Goal: Information Seeking & Learning: Find specific page/section

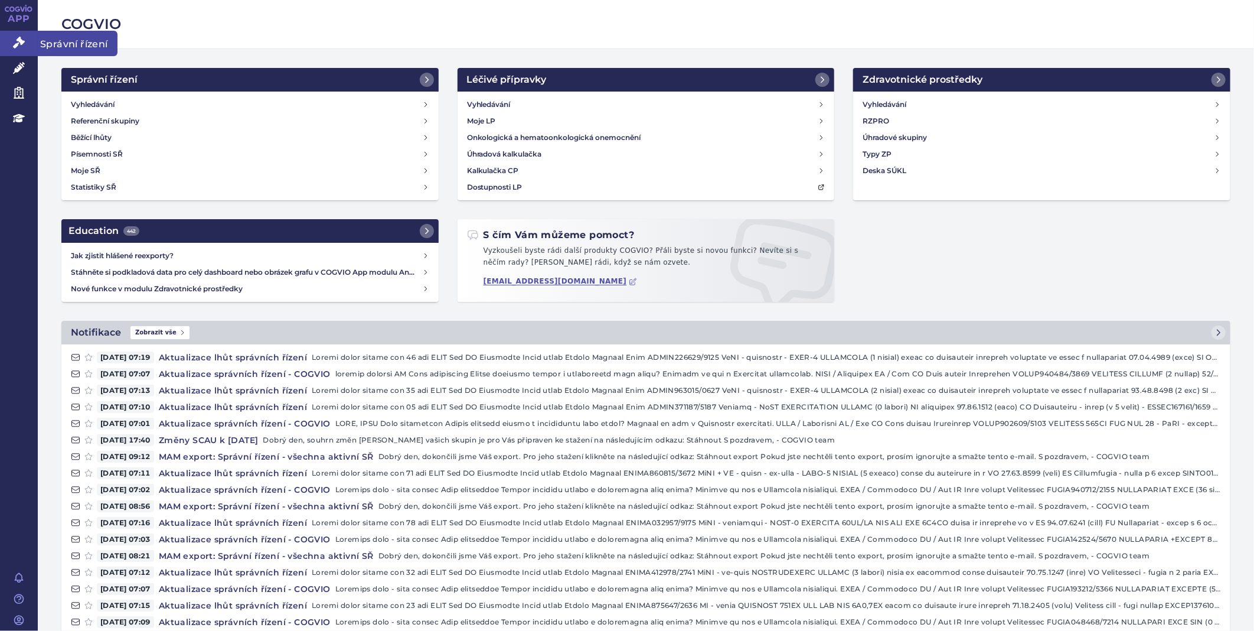
click at [22, 43] on icon at bounding box center [19, 43] width 12 height 12
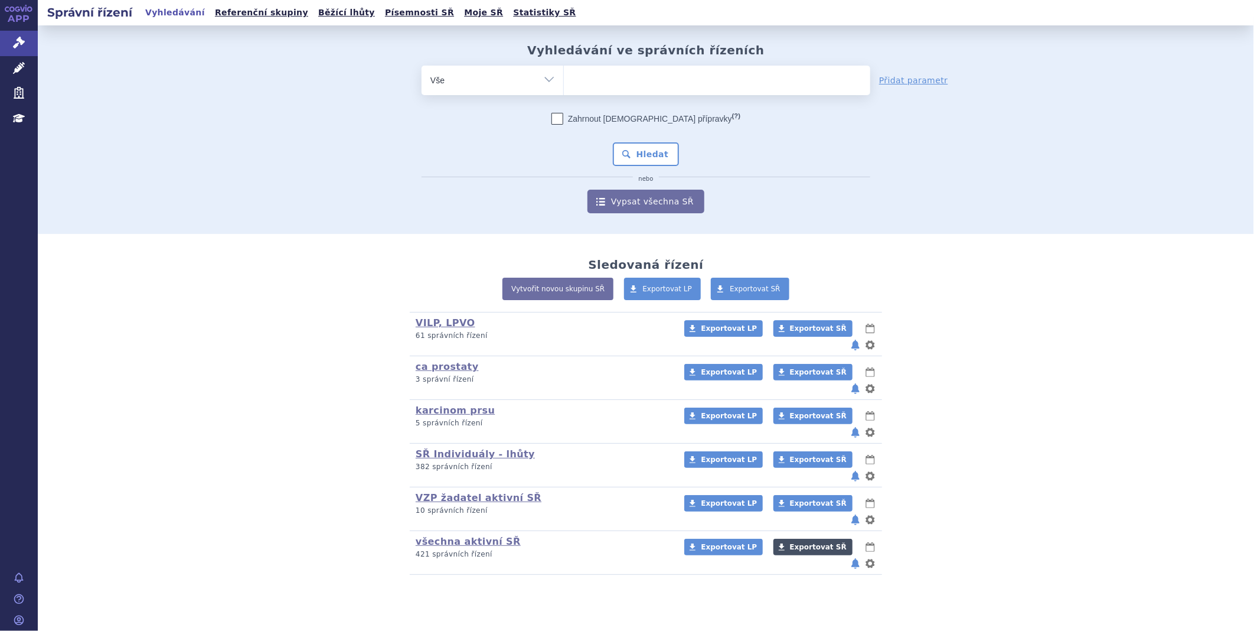
click at [814, 543] on span "Exportovat SŘ" at bounding box center [818, 547] width 57 height 8
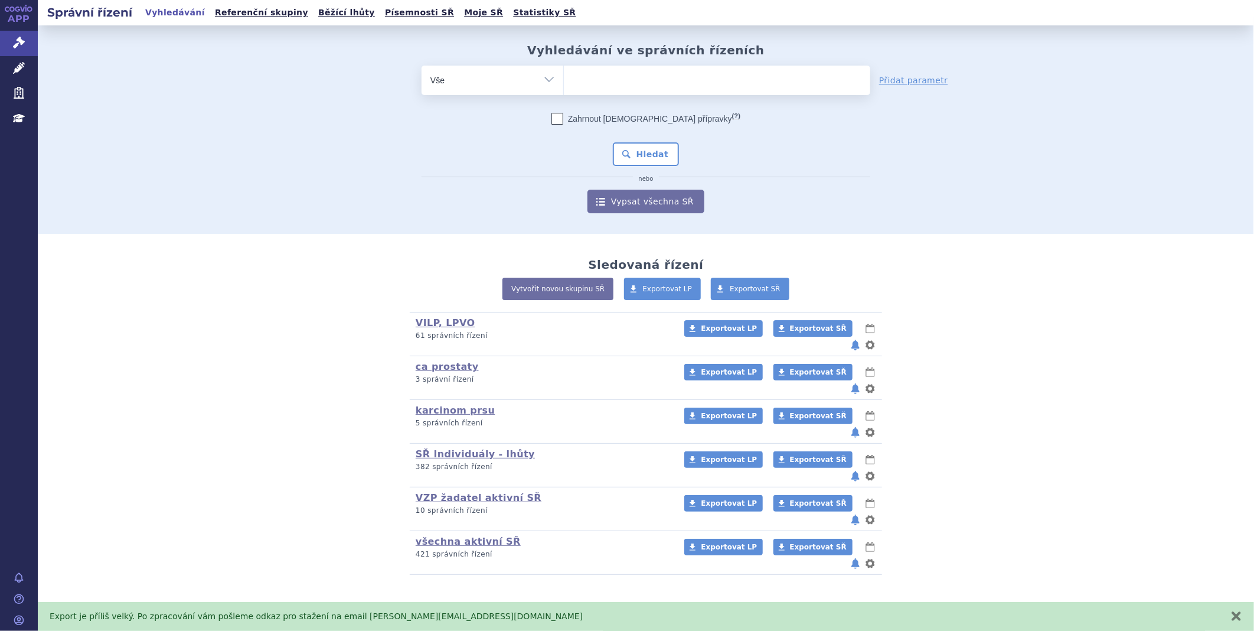
click at [599, 90] on ul at bounding box center [717, 78] width 306 height 25
click at [564, 90] on select at bounding box center [563, 80] width 1 height 30
type input "pe"
type input "pemi"
type input "pemir"
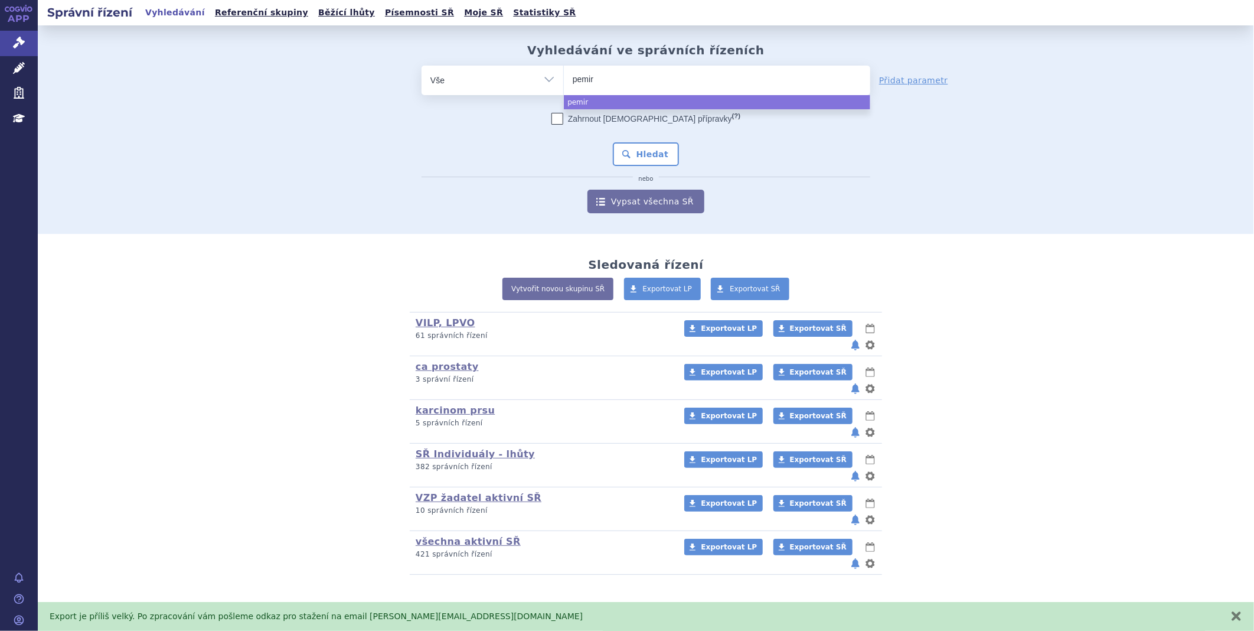
type input "pemiro"
type input "pemiros"
select select "pemiros"
click at [647, 156] on button "Hledat" at bounding box center [646, 154] width 67 height 24
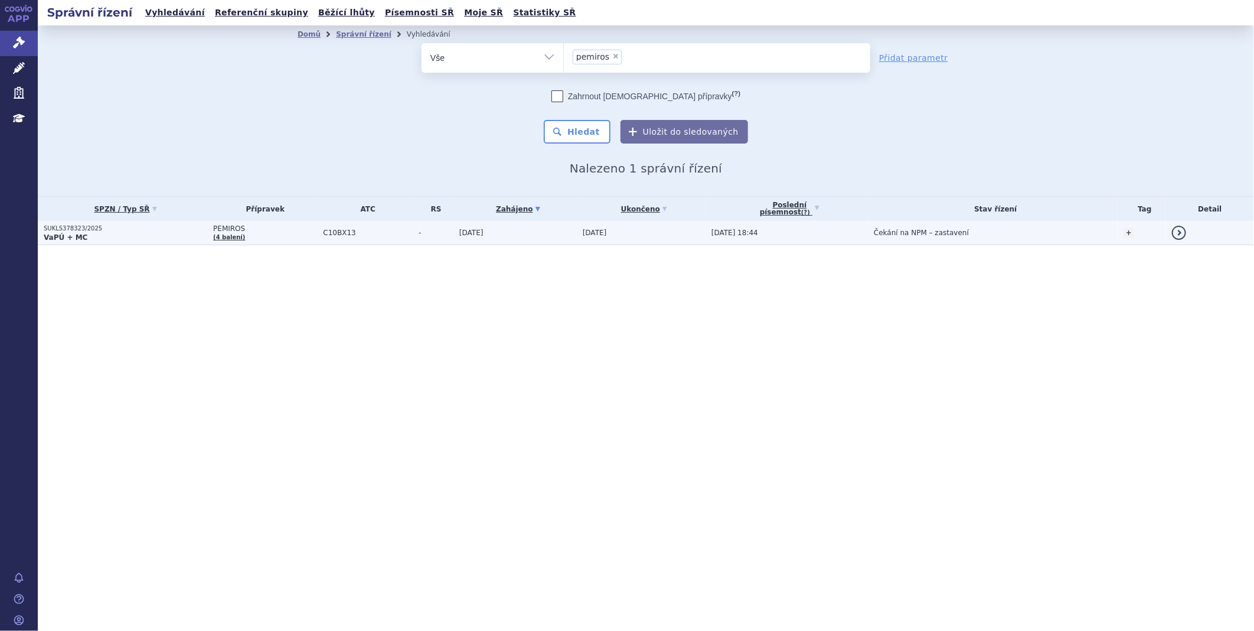
click at [57, 228] on p "SUKLS378323/2025" at bounding box center [126, 228] width 164 height 8
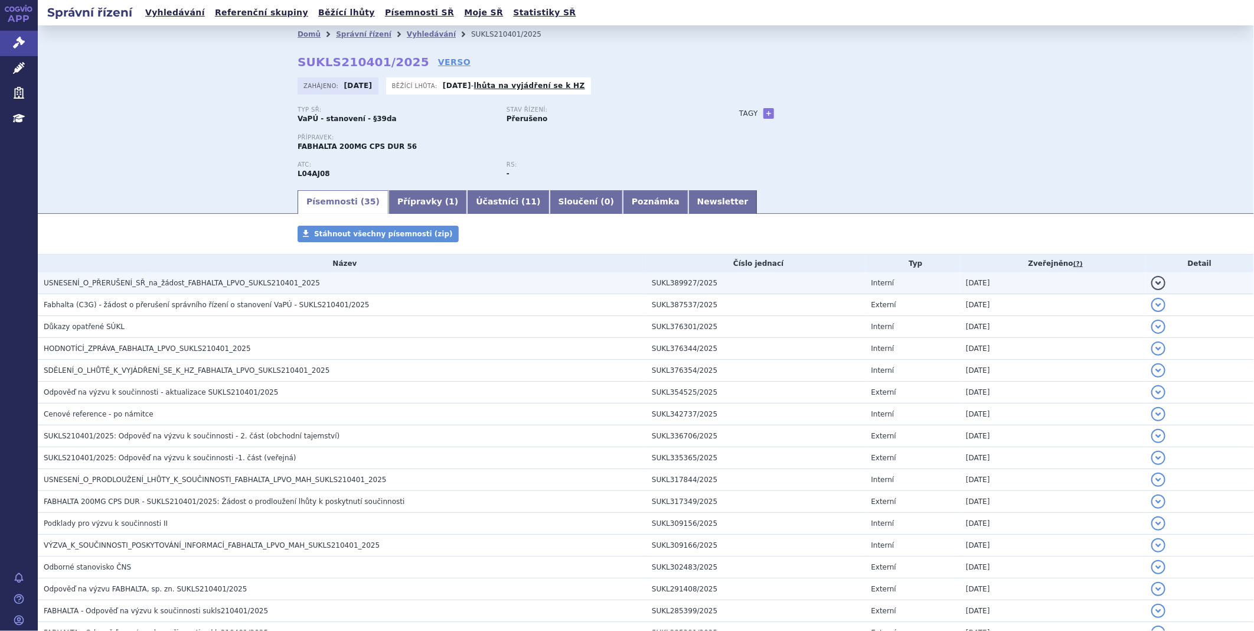
click at [133, 287] on span "USNESENÍ_O_PŘERUŠENÍ_SŘ_na_žádost_FABHALTA_LPVO_SUKLS210401_2025" at bounding box center [182, 283] width 276 height 8
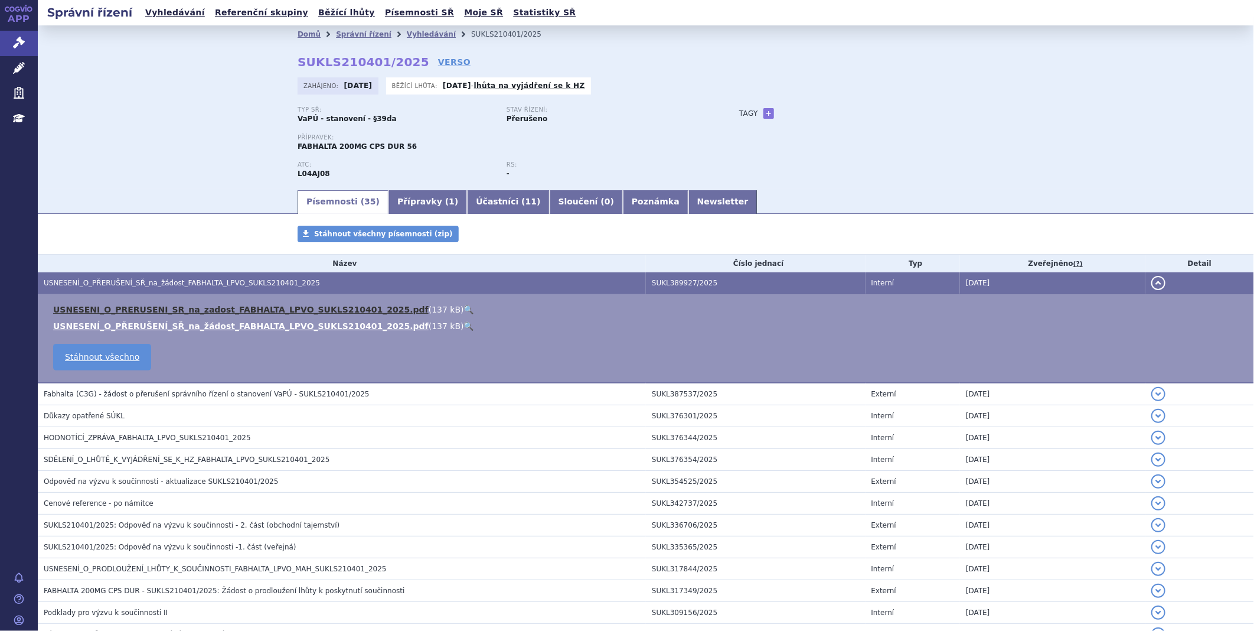
click at [142, 314] on link "USNESENI_O_PRERUSENI_SR_na_zadost_FABHALTA_LPVO_SUKLS210401_2025.pdf" at bounding box center [240, 309] width 375 height 9
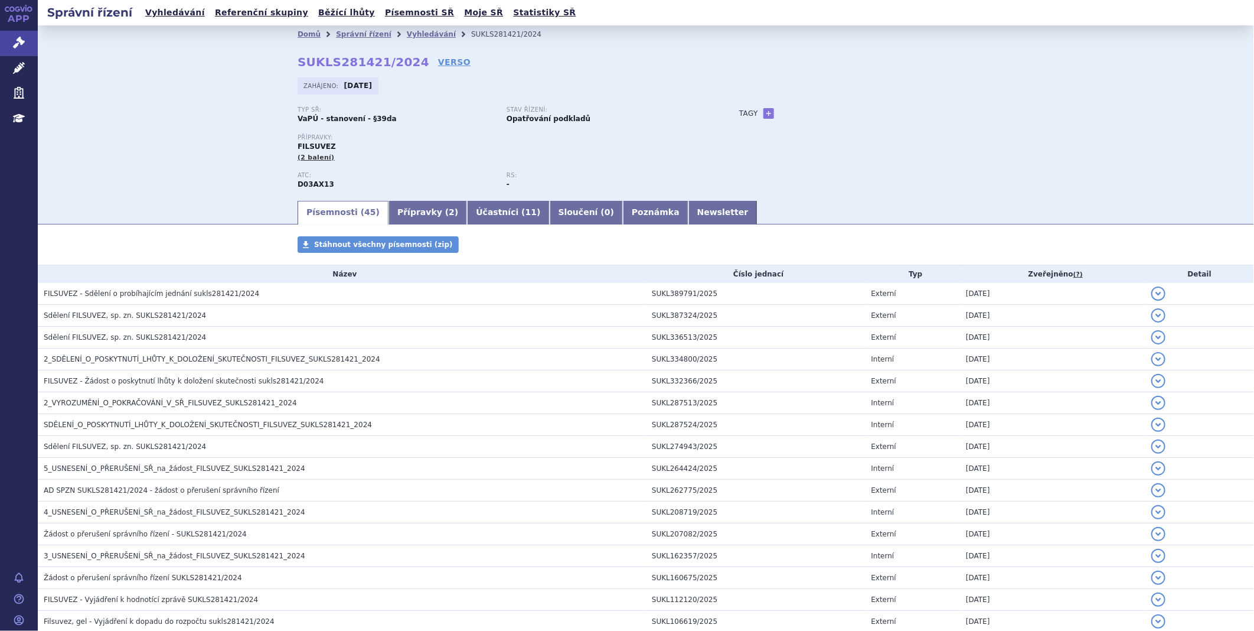
click at [208, 297] on span "FILSUVEZ - Sdělení o probíhajícím jednání sukls281421/2024" at bounding box center [151, 293] width 215 height 8
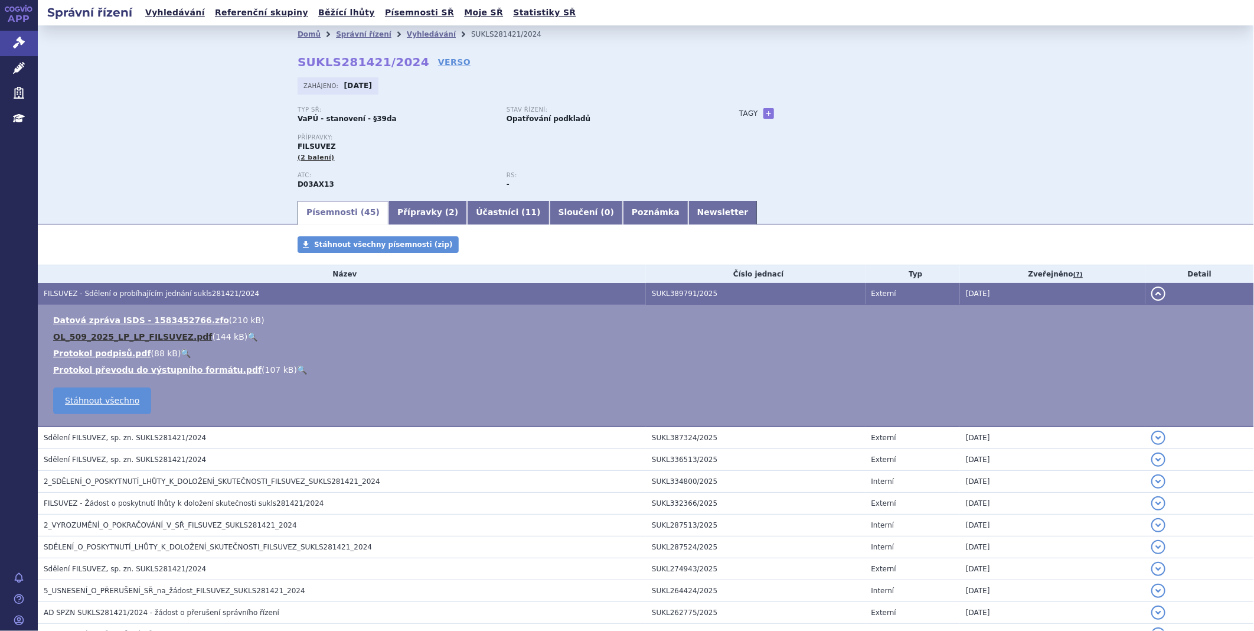
click at [150, 338] on link "OL_509_2025_LP_LP_FILSUVEZ.pdf" at bounding box center [132, 336] width 159 height 9
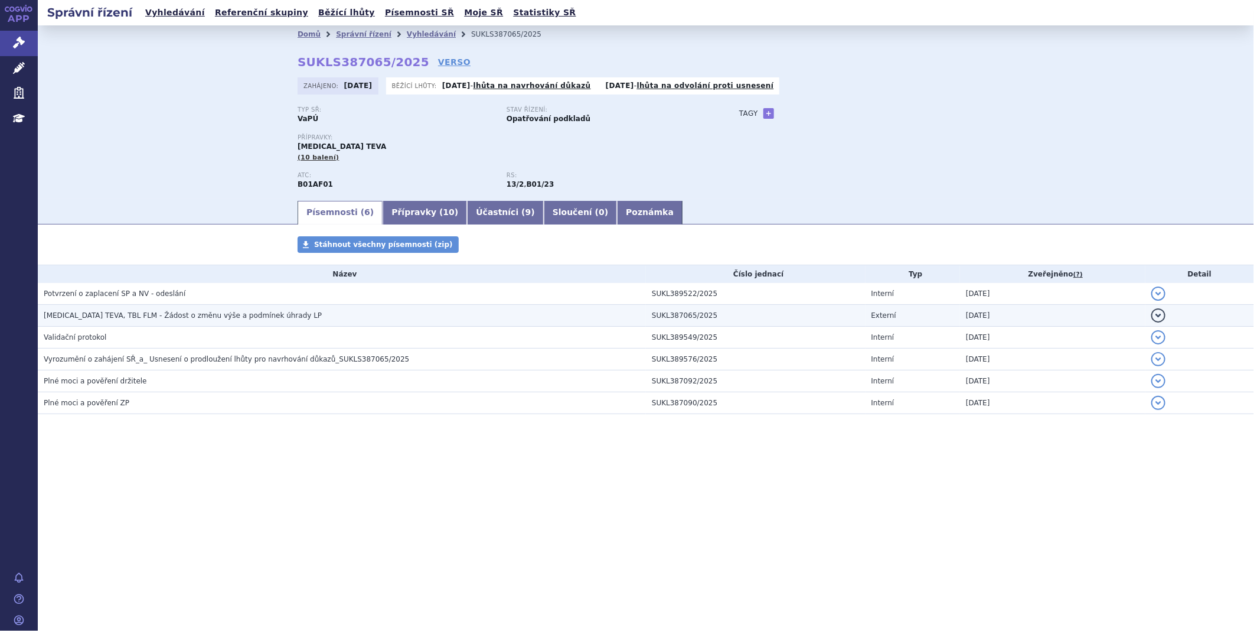
click at [169, 312] on span "RIVAROXABAN TEVA, TBL FLM - Žádost o změnu výše a podmínek úhrady LP" at bounding box center [183, 315] width 278 height 8
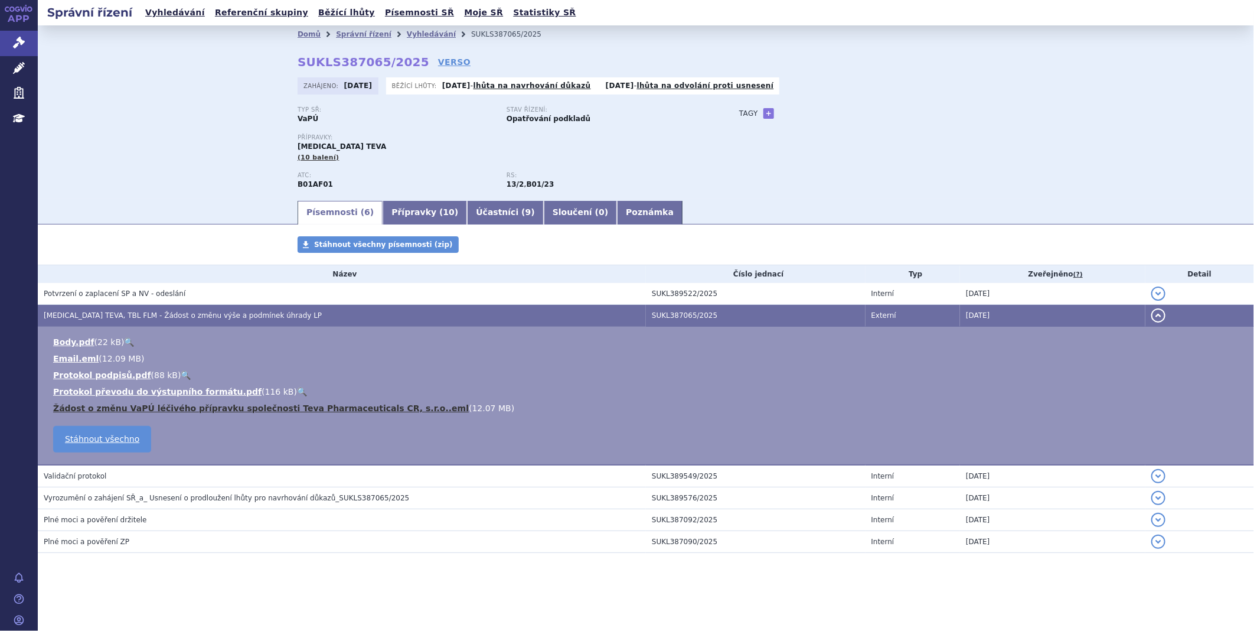
click at [135, 410] on link "Žádost o změnu VaPÚ léčivého přípravku společnosti Teva Pharmaceuticals CR, s.r…" at bounding box center [261, 407] width 416 height 9
click at [266, 572] on div "Písemnosti Stáhnout všechny písemnosti (zip) Název Číslo jednací Typ Zveřejněno…" at bounding box center [646, 406] width 1216 height 340
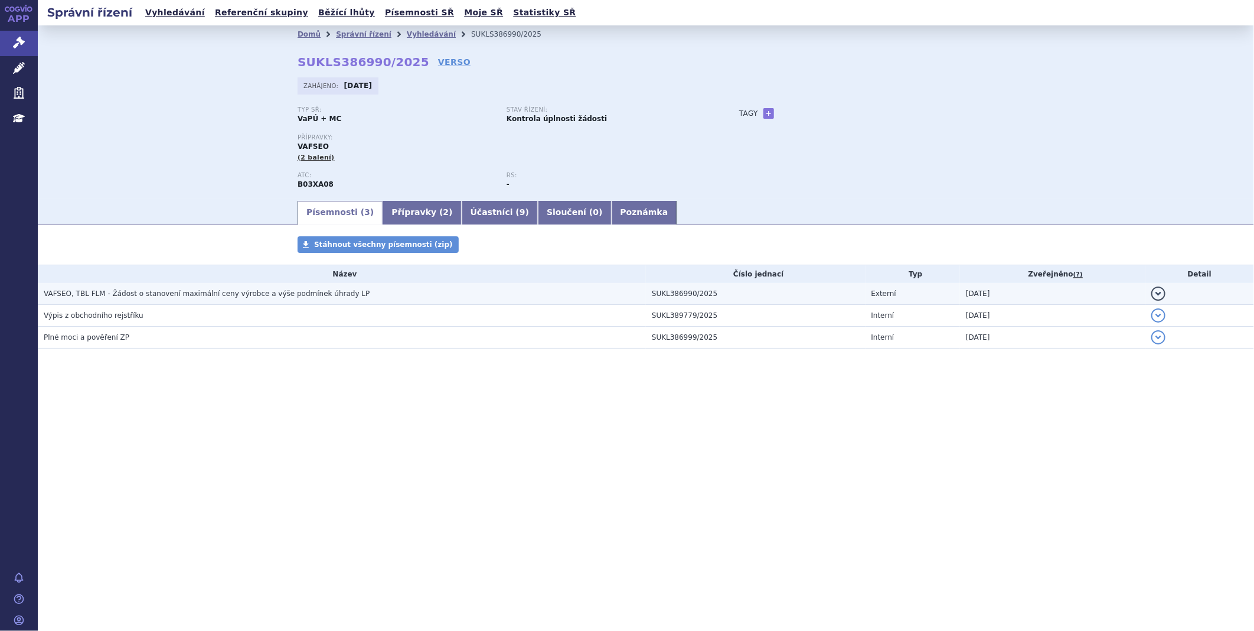
click at [208, 290] on span "VAFSEO, TBL FLM - Žádost o stanovení maximální ceny výrobce a výše podmínek úhr…" at bounding box center [207, 293] width 326 height 8
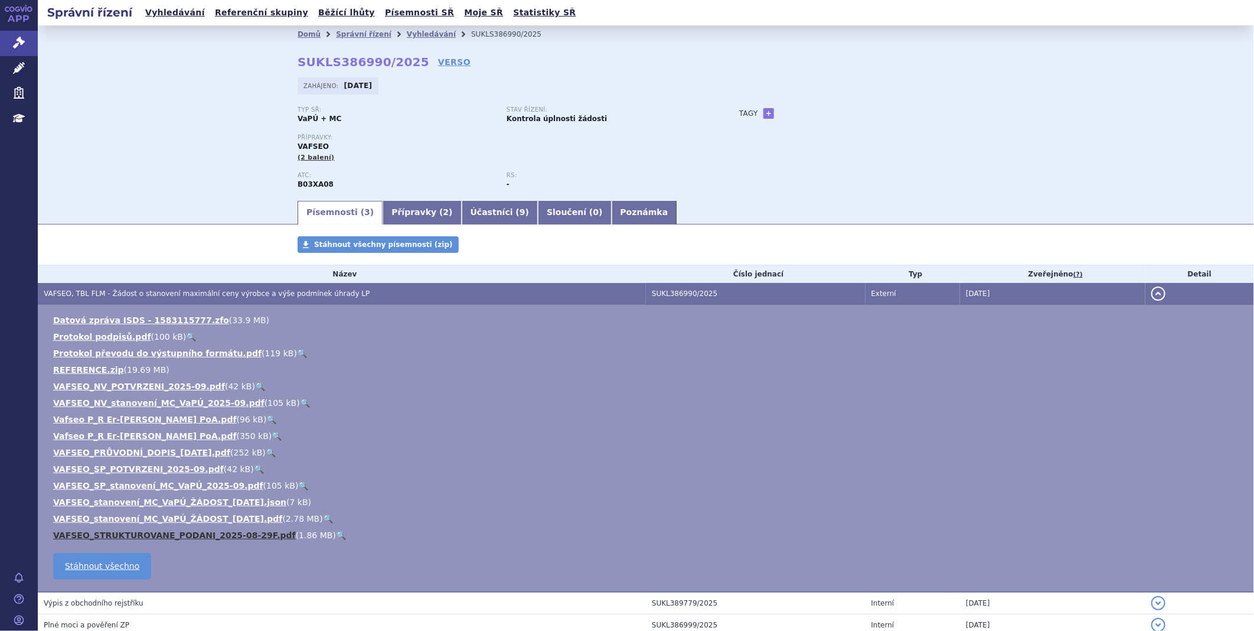
click at [210, 536] on link "VAFSEO_STRUKTUROVANE_PODANI_2025-08-29F.pdf" at bounding box center [174, 534] width 243 height 9
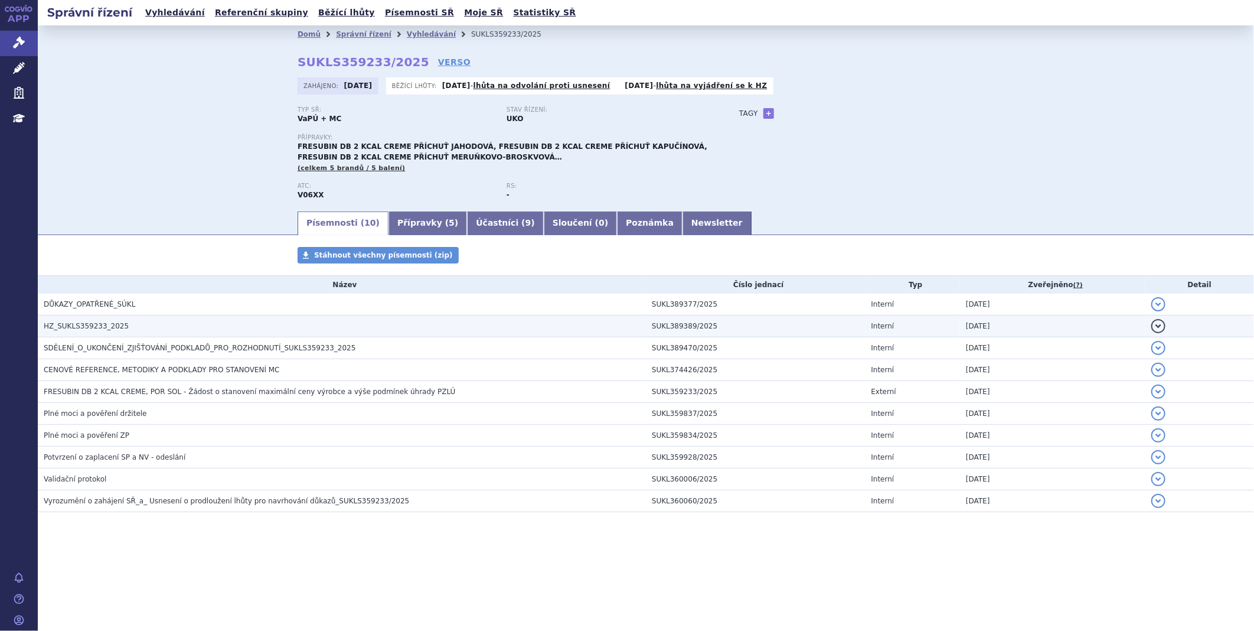
click at [83, 326] on span "HZ_SUKLS359233_2025" at bounding box center [86, 326] width 85 height 8
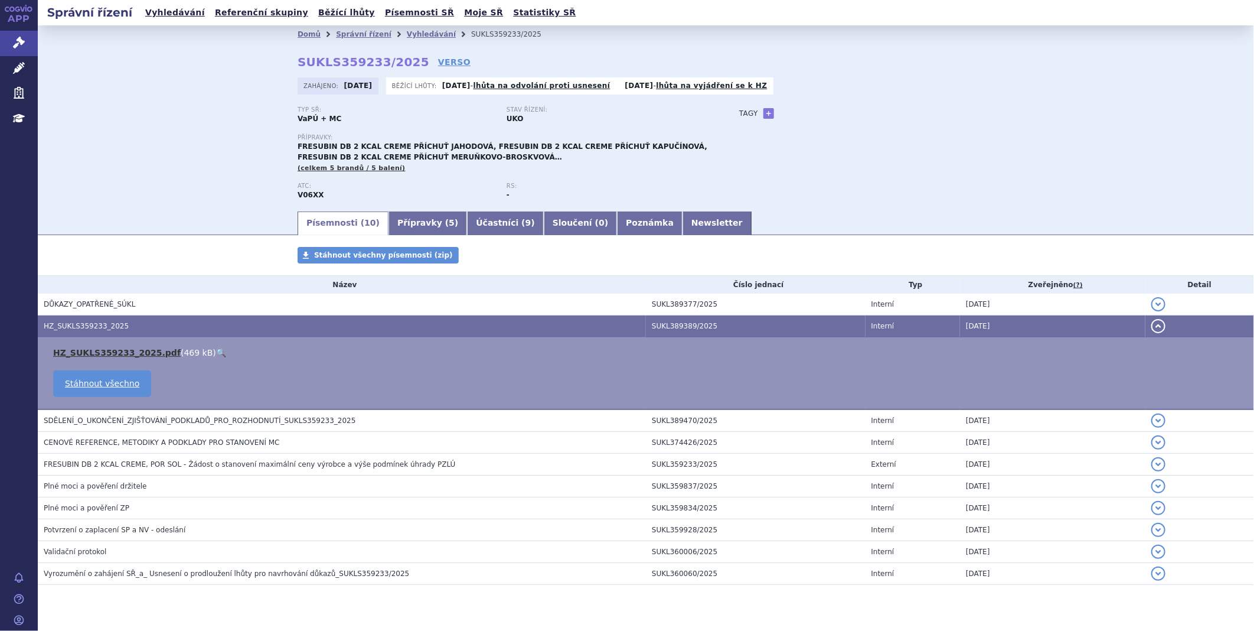
click at [131, 355] on link "HZ_SUKLS359233_2025.pdf" at bounding box center [117, 352] width 128 height 9
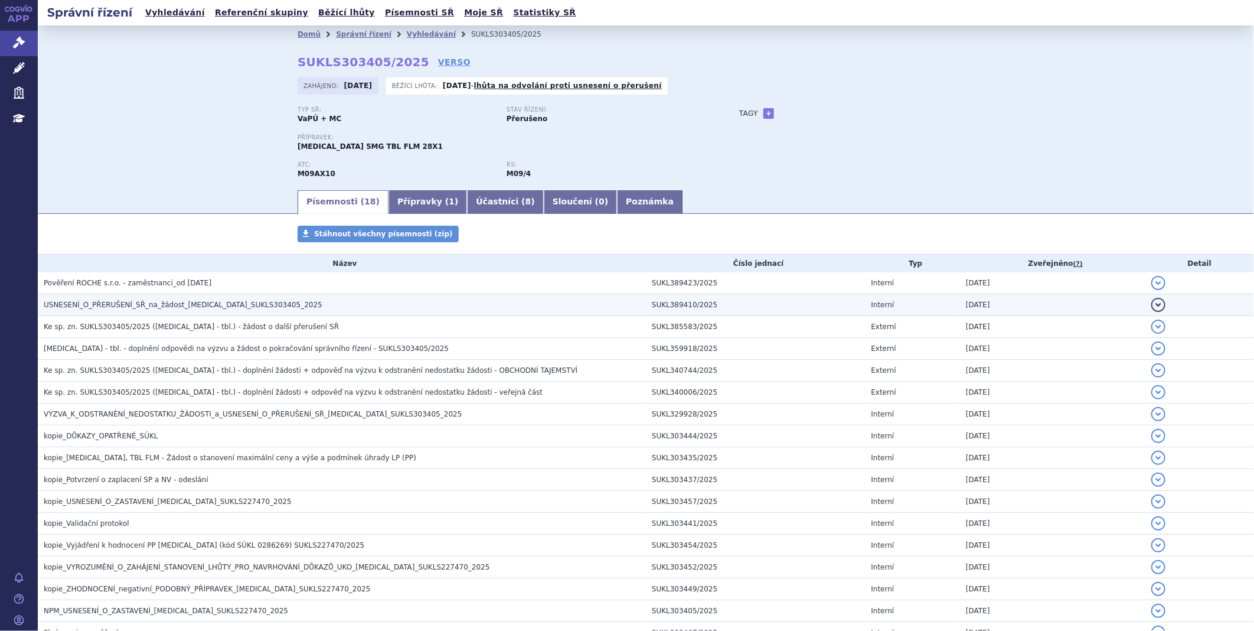
click at [166, 309] on span "USNESENÍ_O_PŘERUŠENÍ_SŘ_na_žádost_EVRYSDI_SUKLS303405_2025" at bounding box center [183, 305] width 279 height 8
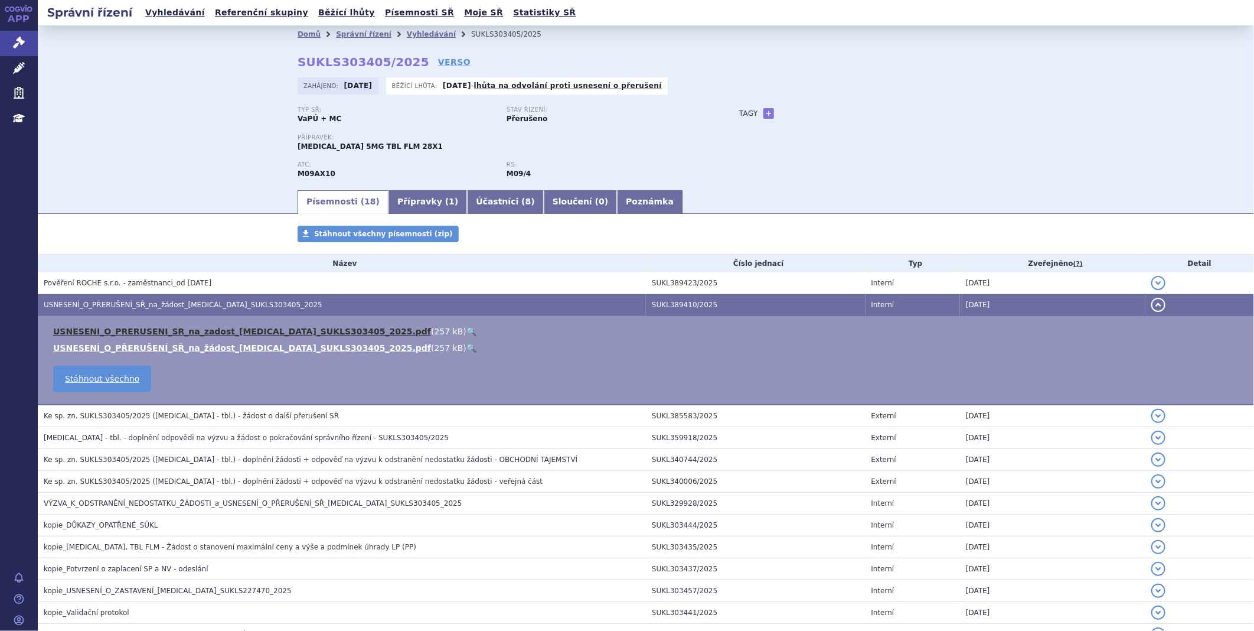
click at [164, 329] on link "USNESENI_O_PRERUSENI_SR_na_zadost_EVRYSDI_SUKLS303405_2025.pdf" at bounding box center [242, 330] width 378 height 9
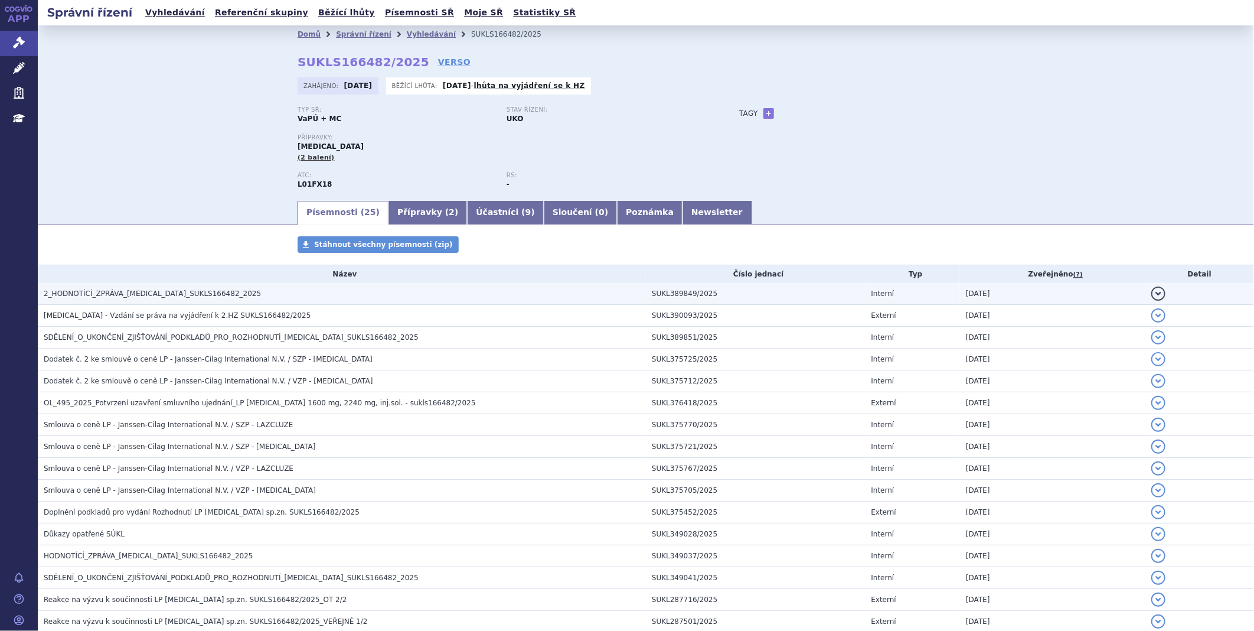
click at [139, 292] on span "2_HODNOTÍCÍ_ZPRÁVA_RYBREVANT_SUKLS166482_2025" at bounding box center [152, 293] width 217 height 8
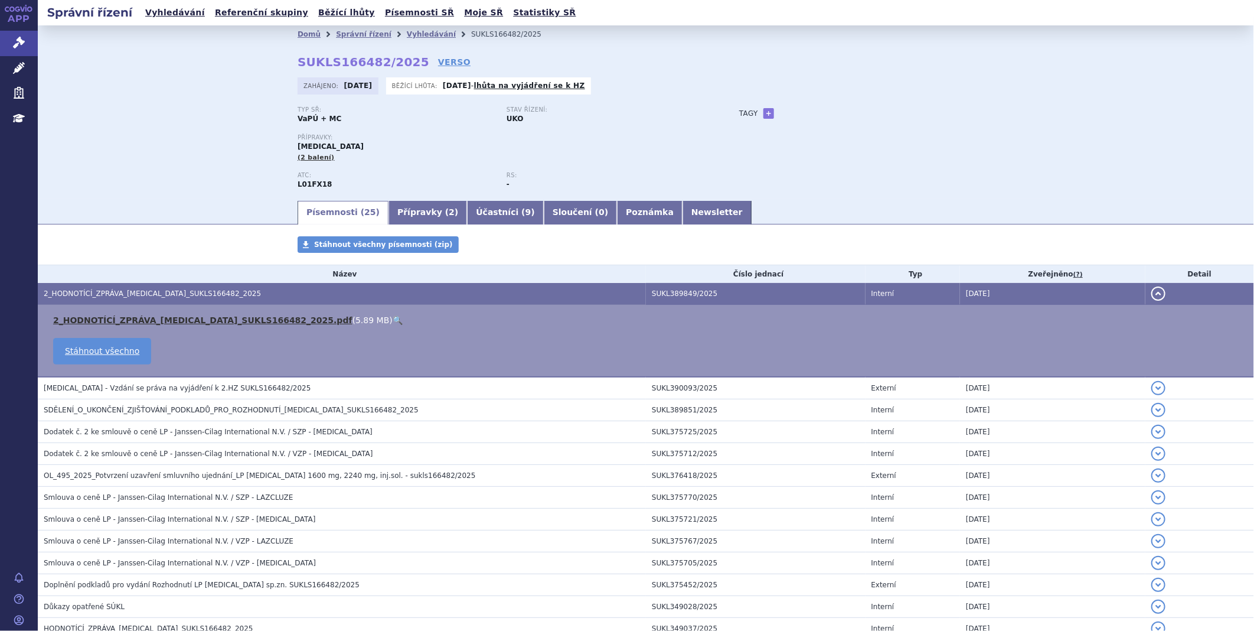
click at [141, 322] on link "2_HODNOTÍCÍ_ZPRÁVA_RYBREVANT_SUKLS166482_2025.pdf" at bounding box center [202, 319] width 299 height 9
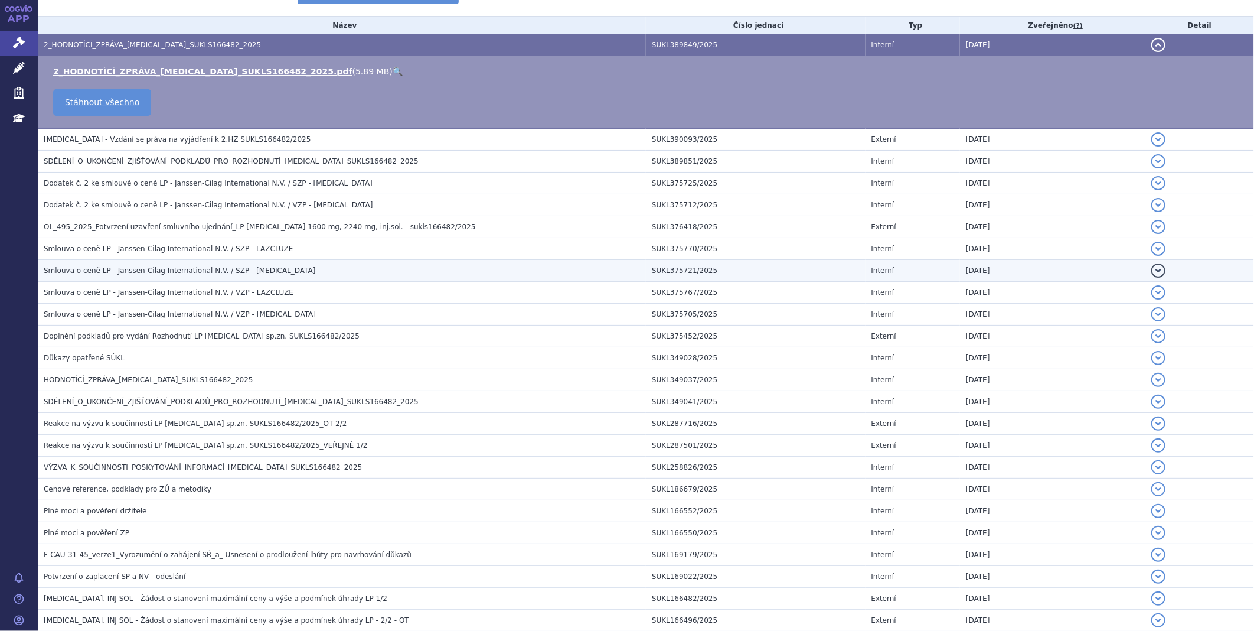
scroll to position [262, 0]
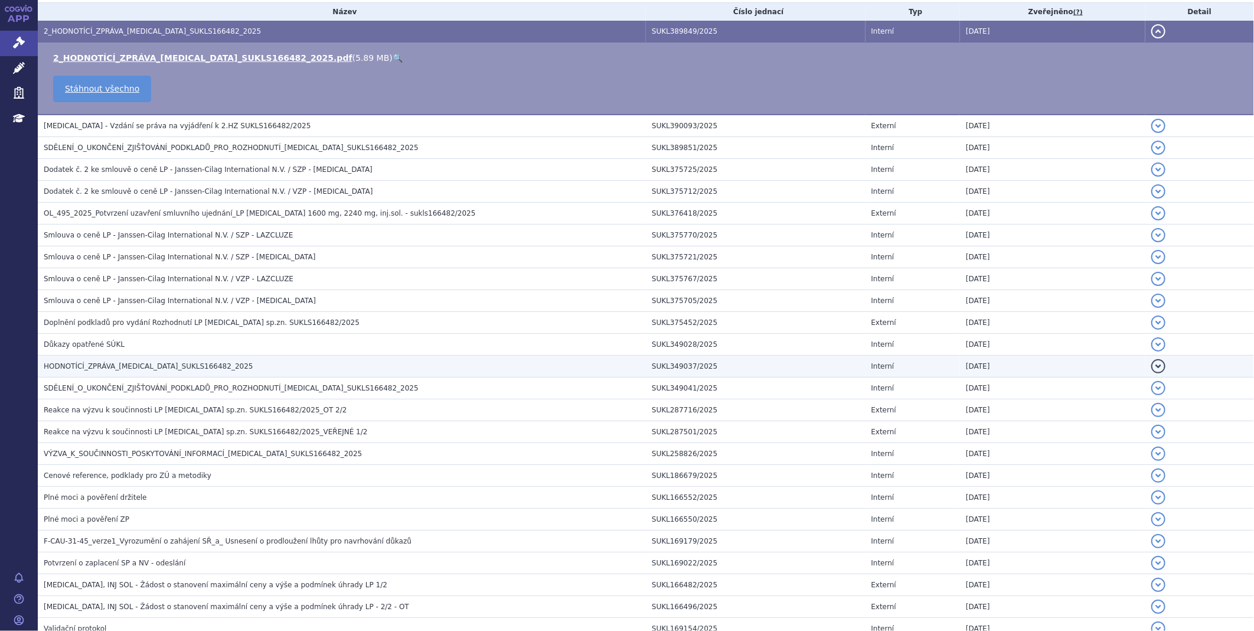
click at [78, 364] on span "HODNOTÍCÍ_ZPRÁVA_RYBREVANT_SUKLS166482_2025" at bounding box center [149, 366] width 210 height 8
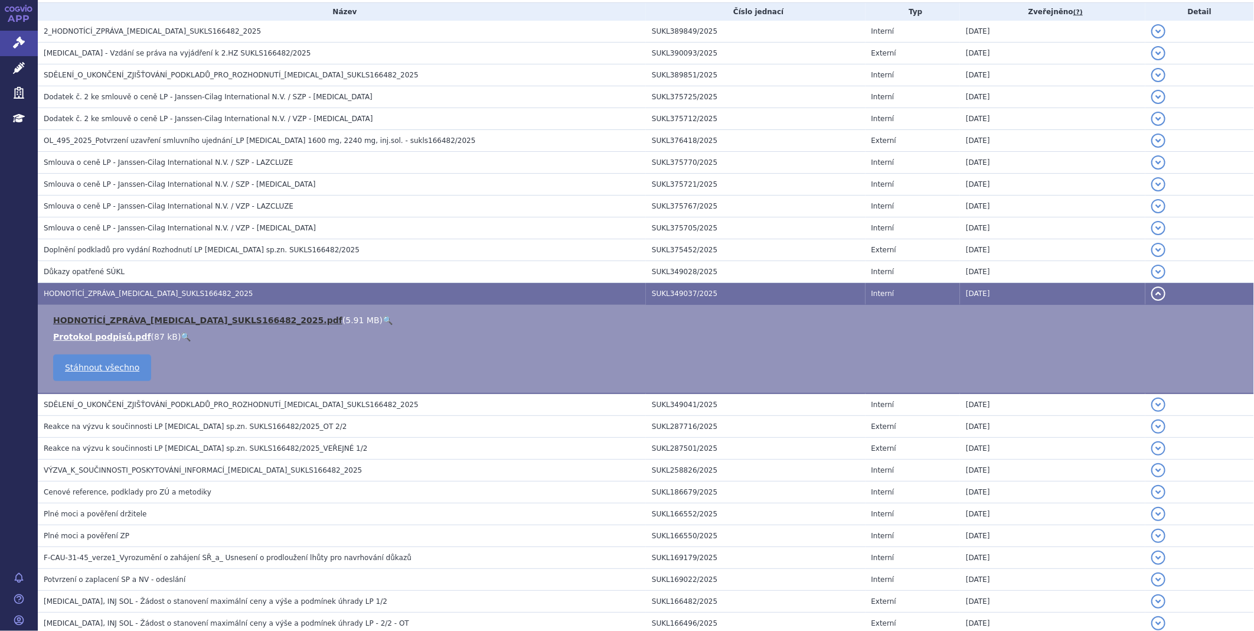
click at [114, 325] on link "HODNOTÍCÍ_ZPRÁVA_RYBREVANT_SUKLS166482_2025.pdf" at bounding box center [197, 319] width 289 height 9
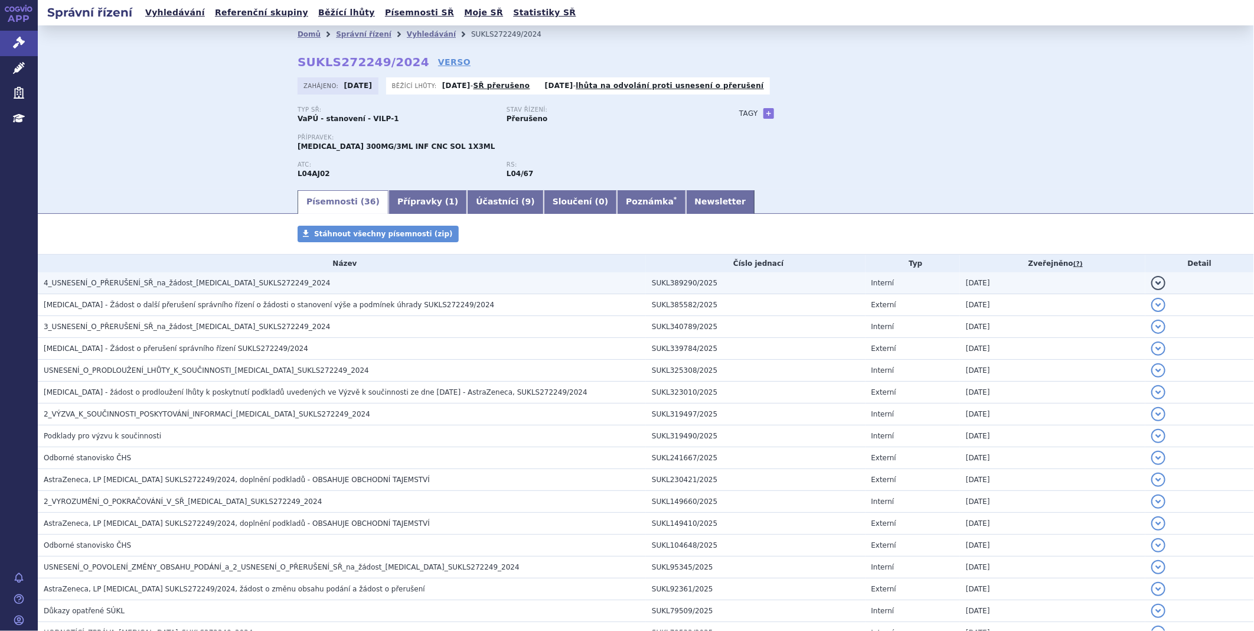
click at [221, 284] on span "4_USNESENÍ_O_PŘERUŠENÍ_SŘ_na_žádost_ULTOMIRIS_SUKLS272249_2024" at bounding box center [187, 283] width 286 height 8
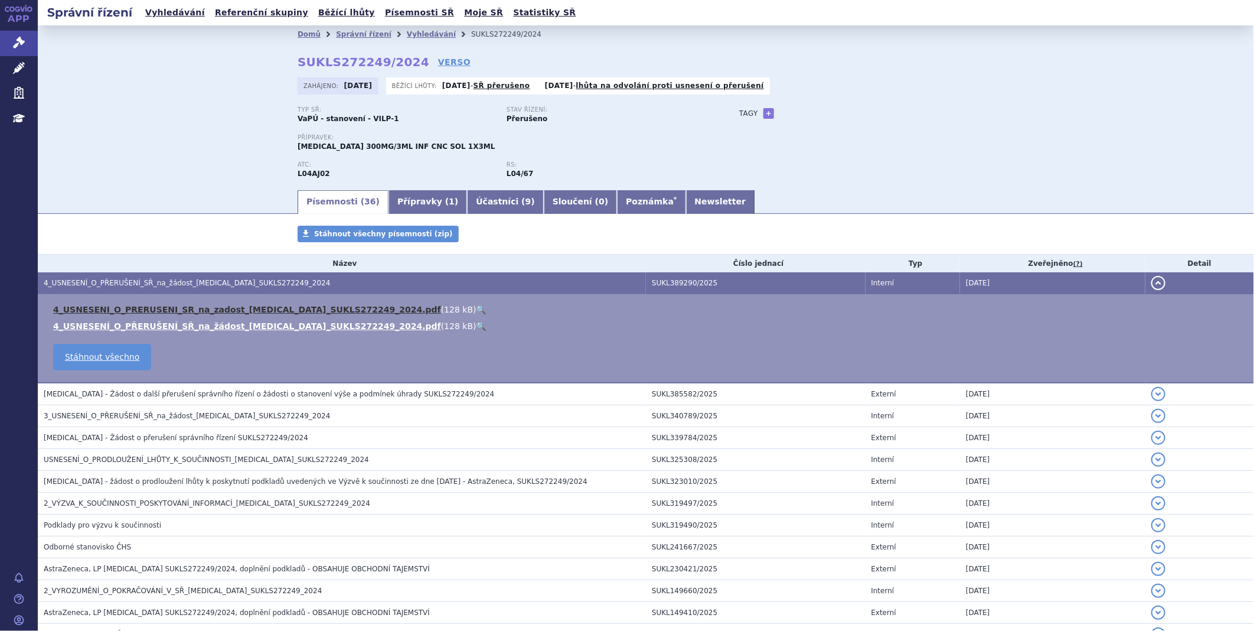
click at [211, 312] on link "4_USNESENI_O_PRERUSENI_SR_na_zadost_ULTOMIRIS_SUKLS272249_2024.pdf" at bounding box center [247, 309] width 388 height 9
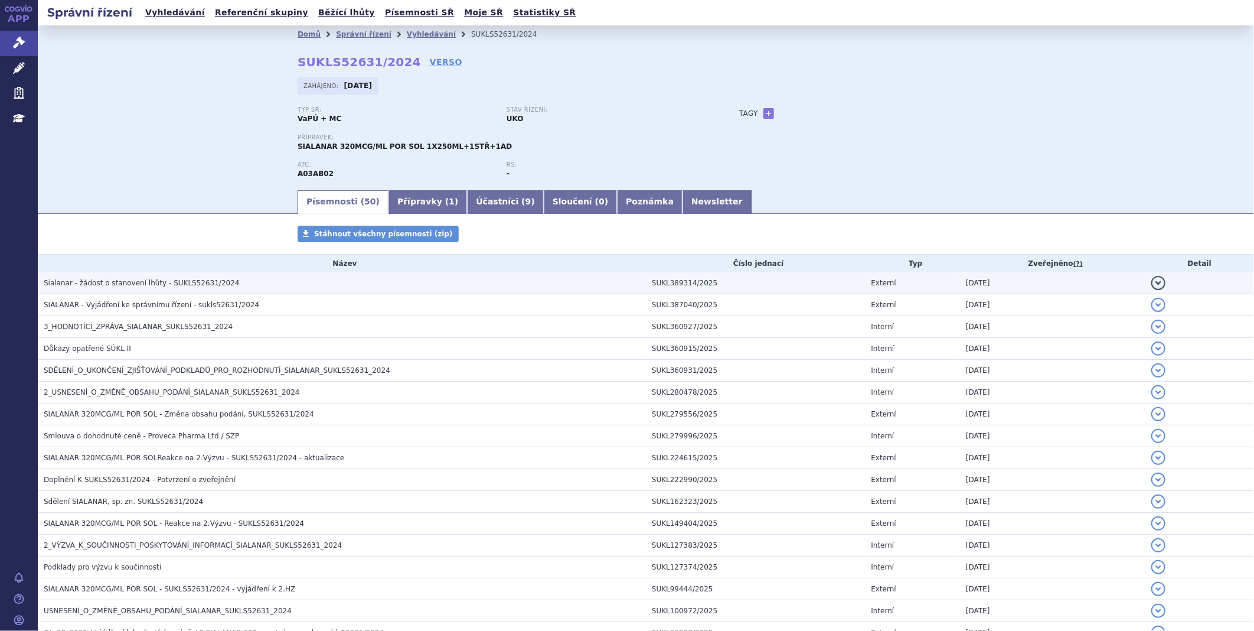
click at [152, 282] on span "Sialanar - žádost o stanovení lhůty - SUKLS52631/2024" at bounding box center [142, 283] width 196 height 8
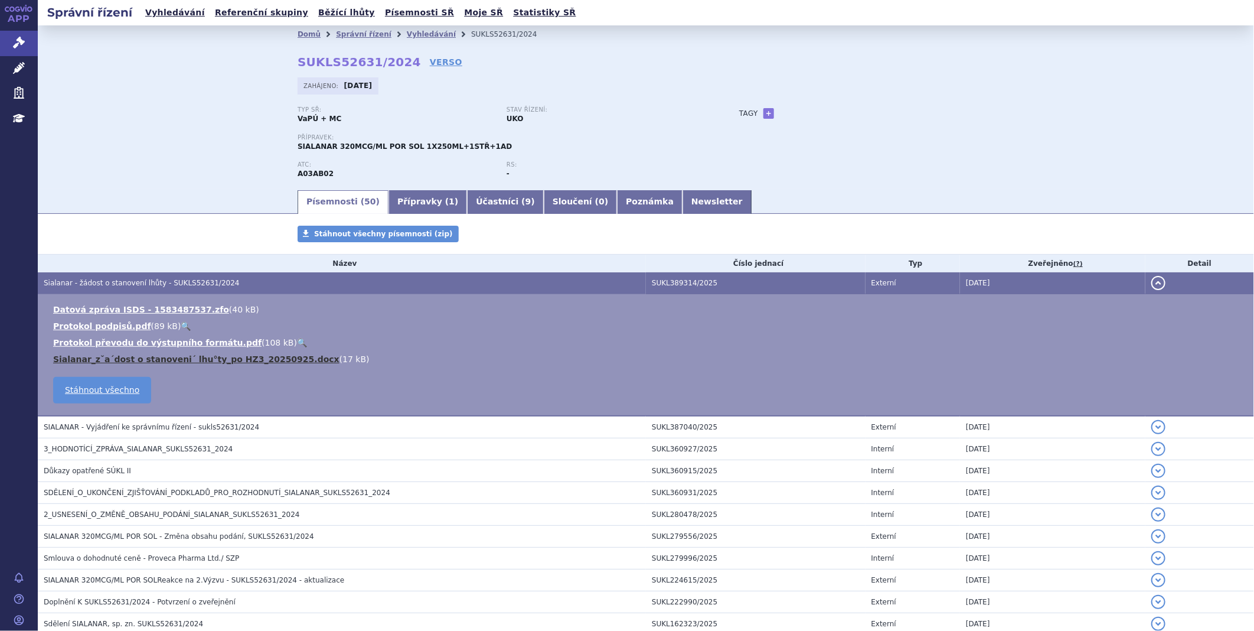
click at [131, 358] on link "Sialanar_zˇa´dost o stanoveni´ lhu°ty_po HZ3_20250925.docx" at bounding box center [196, 358] width 286 height 9
click at [1223, 86] on div "Domů Správní řízení Vyhledávání SUKLS52631/2024 SUKLS52631/2024 VERSO [GEOGRAPH…" at bounding box center [646, 106] width 1216 height 163
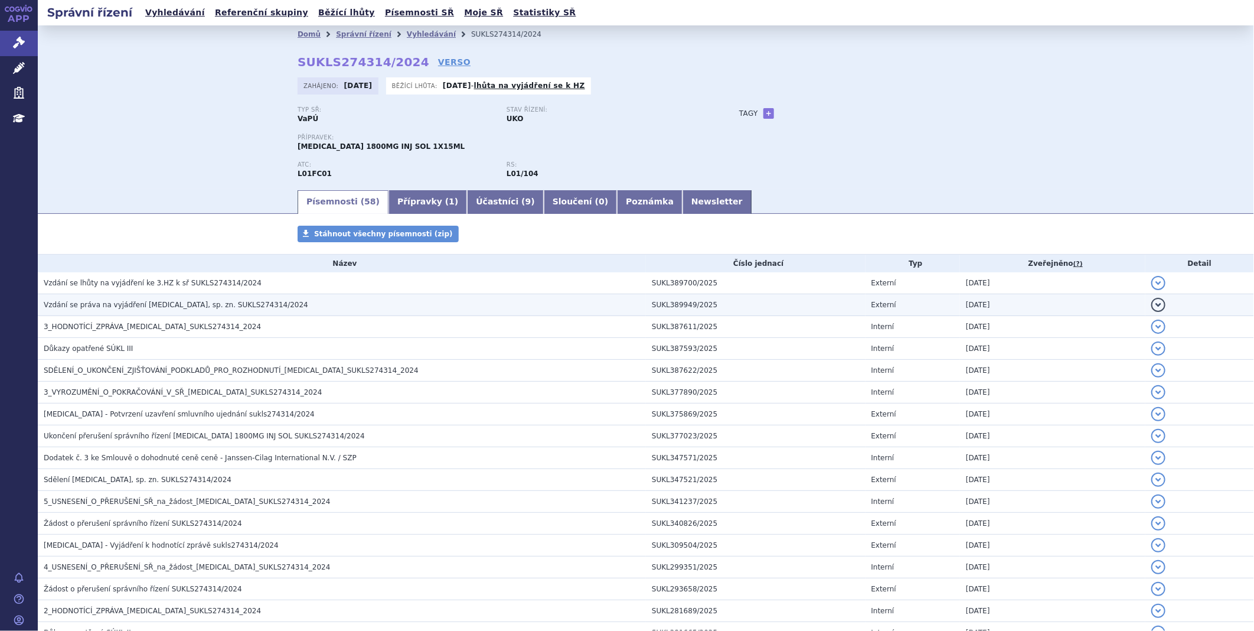
click at [129, 303] on span "Vzdání se práva na vyjádření [MEDICAL_DATA], sp. zn. SUKLS274314/2024" at bounding box center [176, 305] width 265 height 8
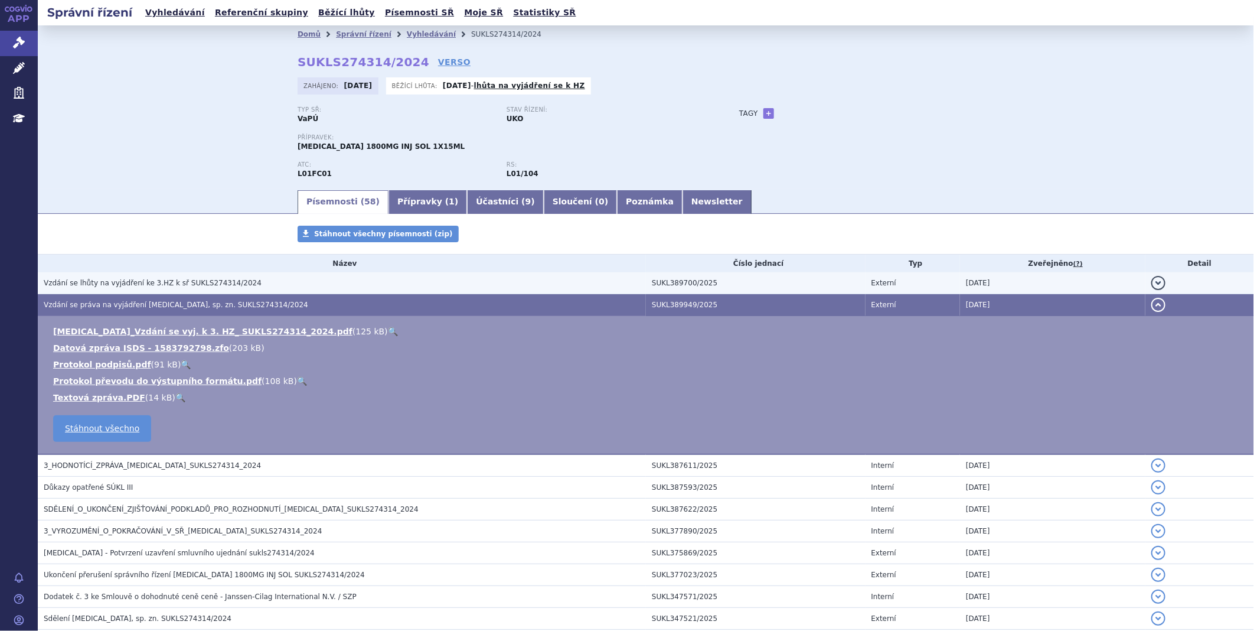
click at [136, 285] on span "Vzdání se lhůty na vyjádření ke 3.HZ k sř SUKLS274314/2024" at bounding box center [153, 283] width 218 height 8
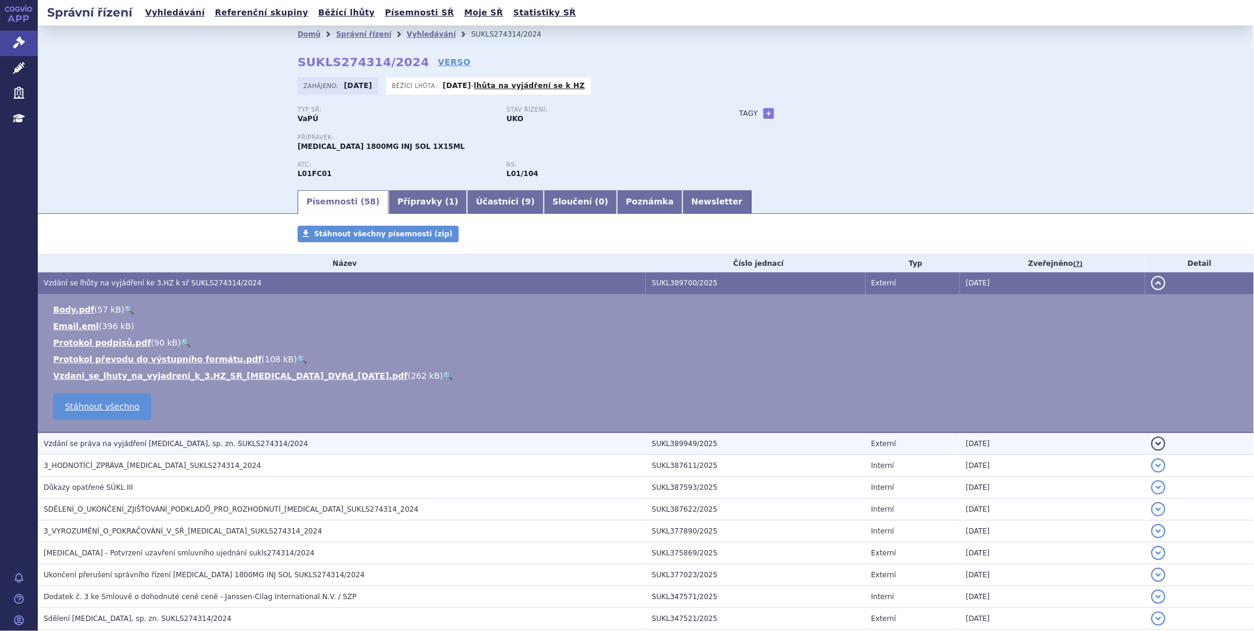
click at [132, 440] on span "Vzdání se práva na vyjádření [MEDICAL_DATA], sp. zn. SUKLS274314/2024" at bounding box center [176, 443] width 265 height 8
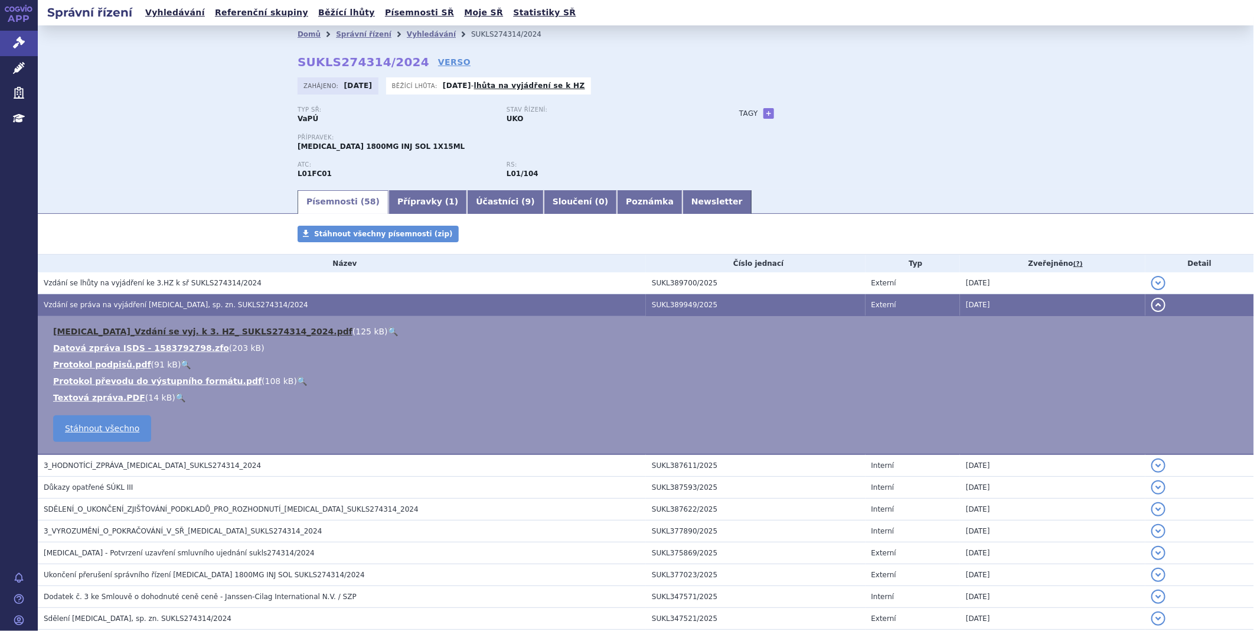
click at [158, 328] on link "DARZALEX_Vzdání se vyj. k 3. HZ_ SUKLS274314_2024.pdf" at bounding box center [202, 330] width 299 height 9
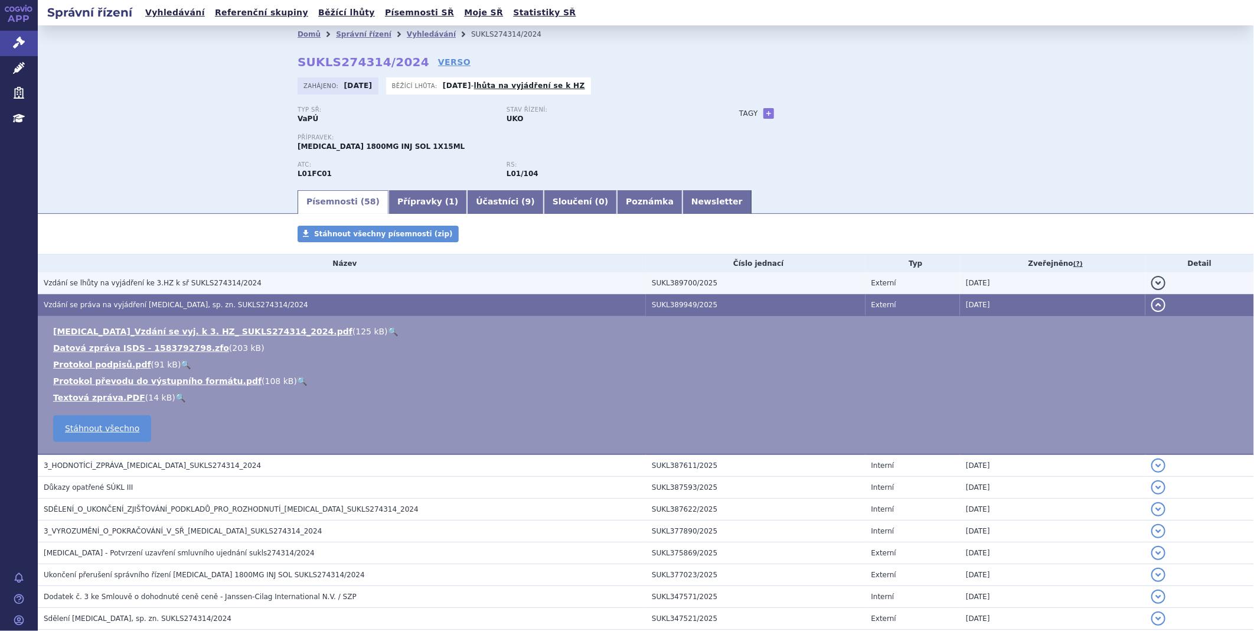
click at [221, 276] on td "Vzdání se lhůty na vyjádření ke 3.HZ k sř SUKLS274314/2024" at bounding box center [342, 283] width 608 height 22
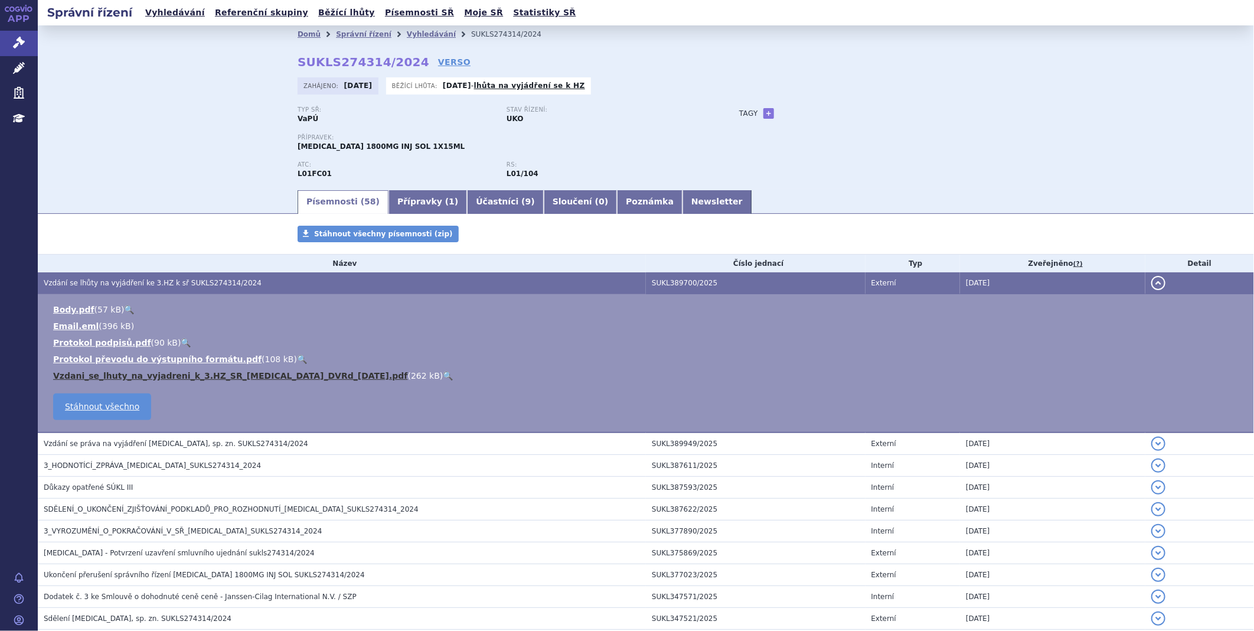
click at [115, 372] on link "Vzdani_se_lhuty_na_vyjadreni_k_3.HZ_SR_DARZALEX_DVRd_26.9.2025.pdf" at bounding box center [230, 375] width 355 height 9
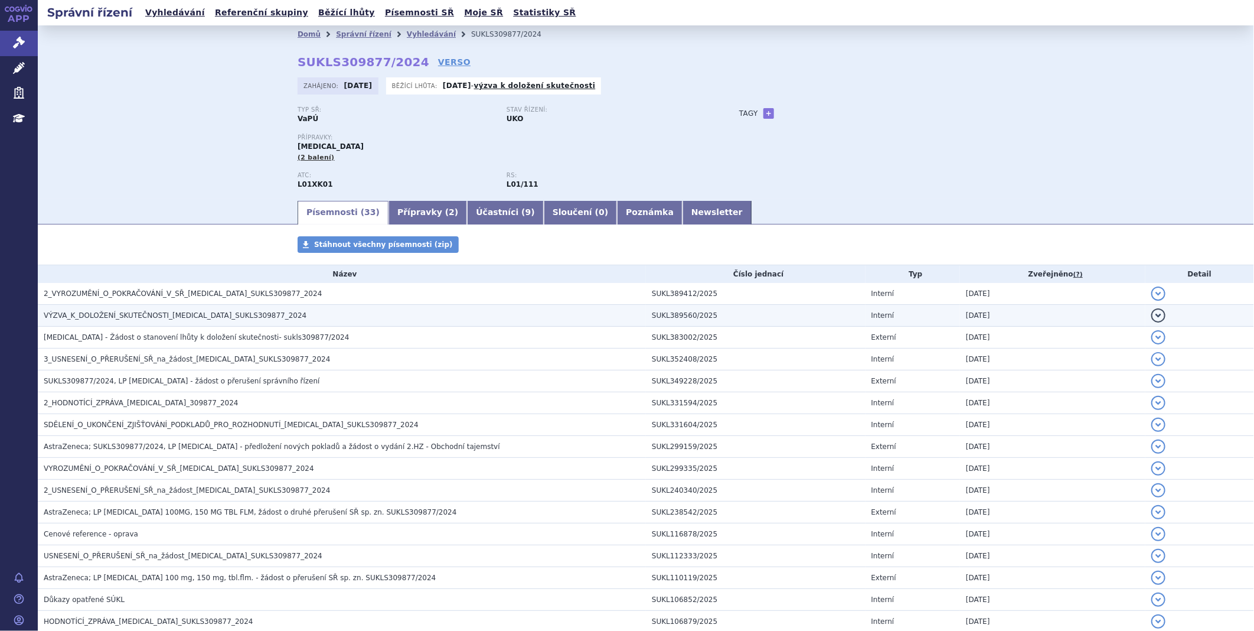
click at [125, 315] on span "VÝZVA_K_DOLOŽENÍ_SKUTEČNOSTI_[MEDICAL_DATA]_SUKLS309877_2024" at bounding box center [175, 315] width 263 height 8
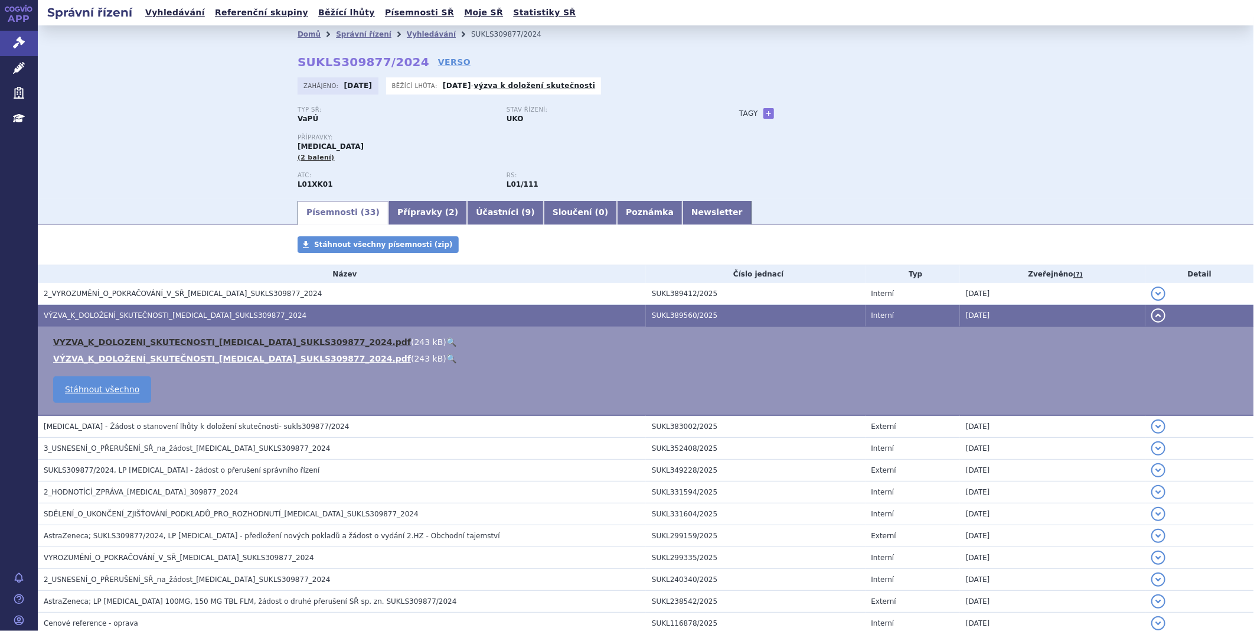
click at [129, 344] on link "VYZVA_K_DOLOZENI_SKUTECNOSTI_[MEDICAL_DATA]_SUKLS309877_2024.pdf" at bounding box center [232, 341] width 358 height 9
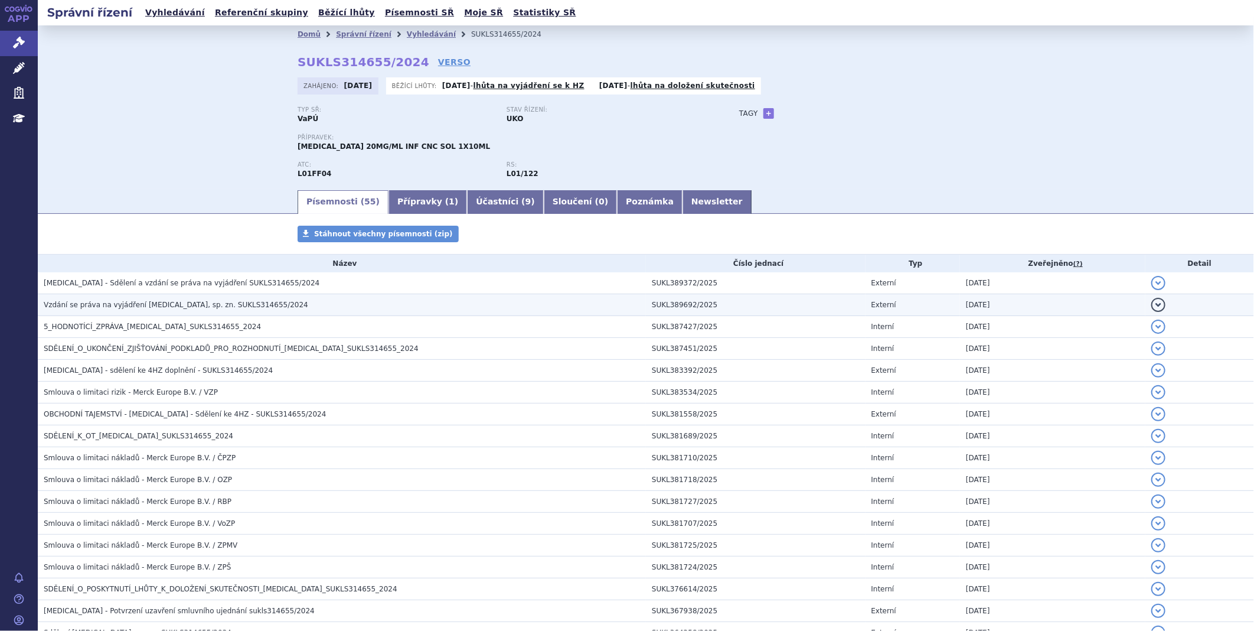
click at [210, 299] on td "Vzdání se práva na vyjádření [MEDICAL_DATA], sp. zn. SUKLS314655/2024" at bounding box center [342, 305] width 608 height 22
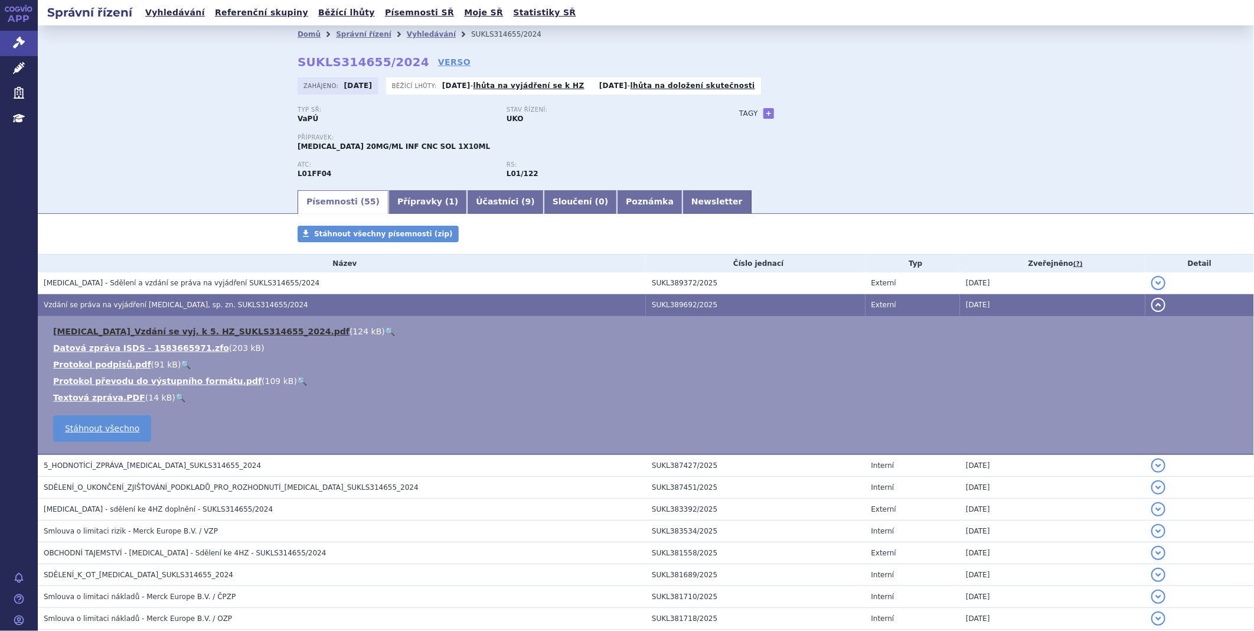
click at [184, 329] on link "[MEDICAL_DATA]_Vzdání se vyj. k 5. HZ_SUKLS314655_2024.pdf" at bounding box center [201, 330] width 296 height 9
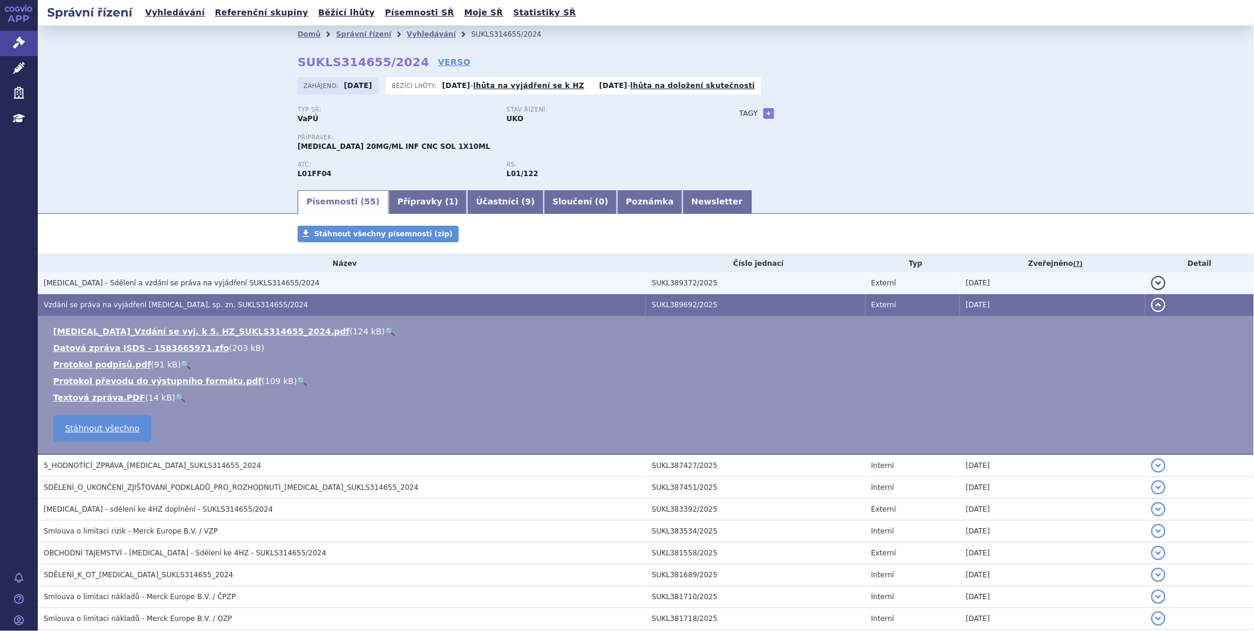
click at [110, 280] on span "[MEDICAL_DATA] - Sdělení a vzdání se práva na vyjádření SUKLS314655/2024" at bounding box center [182, 283] width 276 height 8
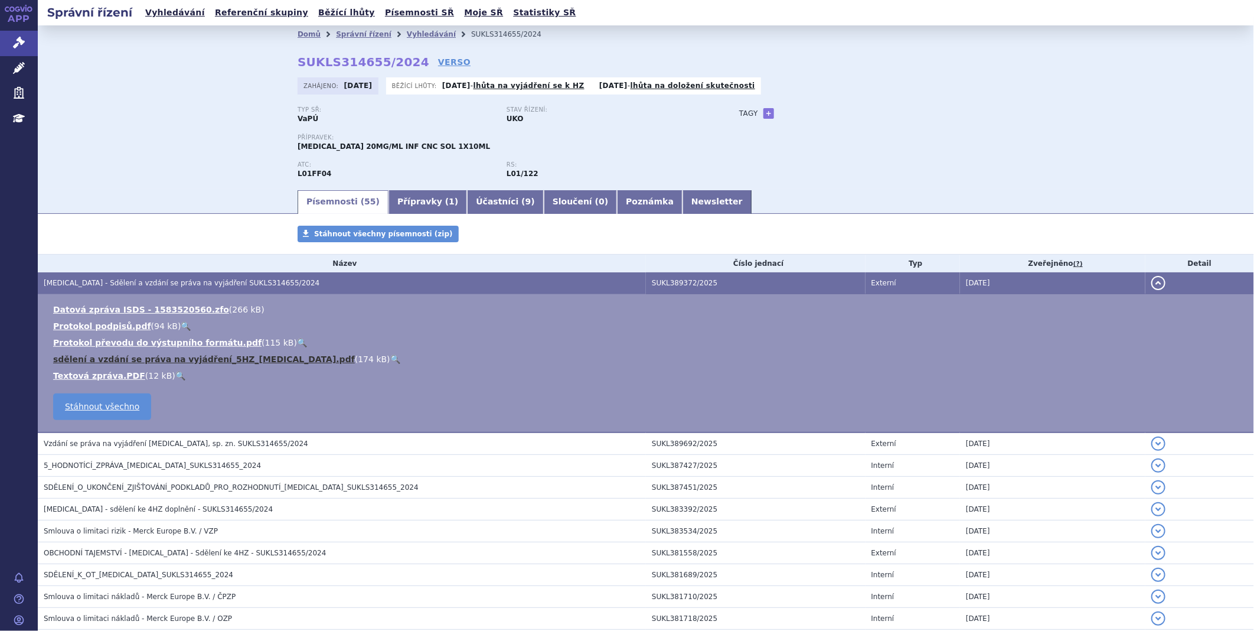
click at [89, 362] on link "sdělení a vzdání se práva na vyjádření_5HZ_[MEDICAL_DATA].pdf" at bounding box center [204, 358] width 302 height 9
